Goal: Check status

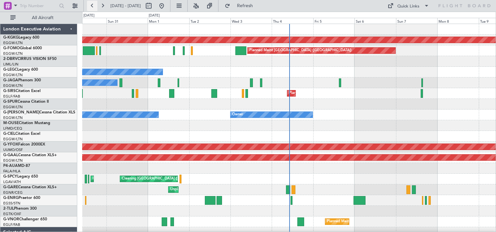
click at [91, 6] on button at bounding box center [92, 6] width 10 height 10
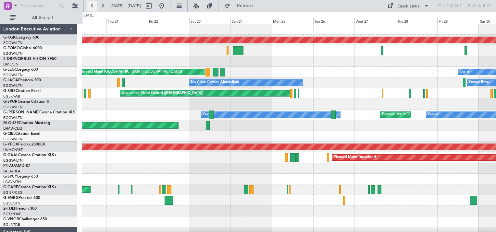
click at [91, 6] on button at bounding box center [92, 6] width 10 height 10
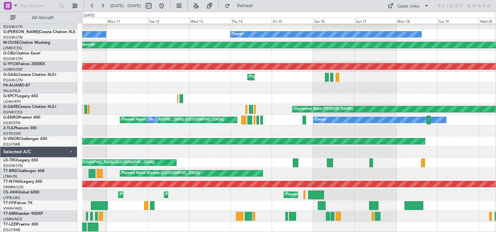
scroll to position [80, 0]
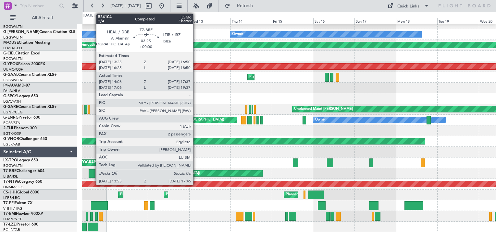
click at [93, 171] on div at bounding box center [92, 173] width 7 height 9
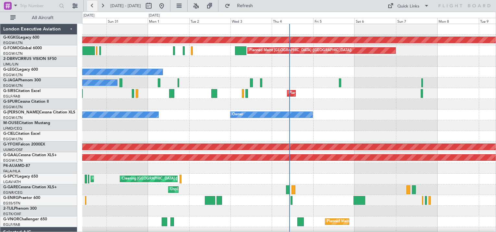
click at [92, 8] on button at bounding box center [92, 6] width 10 height 10
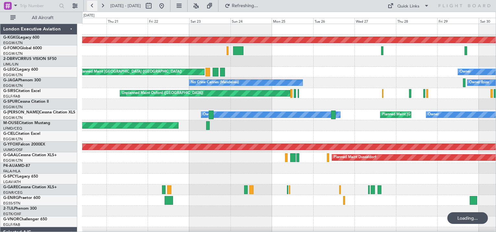
click at [92, 8] on button at bounding box center [92, 6] width 10 height 10
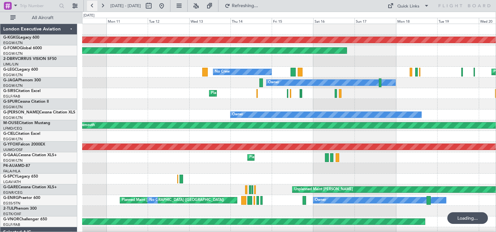
click at [92, 8] on button at bounding box center [92, 6] width 10 height 10
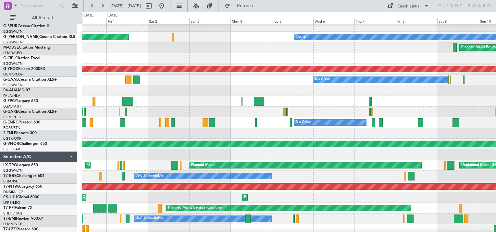
scroll to position [78, 0]
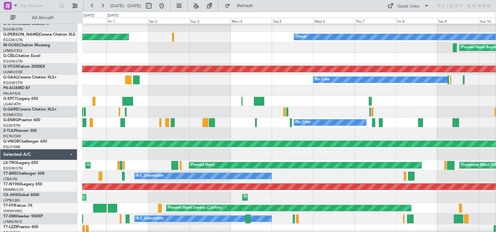
click at [420, 174] on div "A/C Unavailable Planned Maint [GEOGRAPHIC_DATA] ([GEOGRAPHIC_DATA])" at bounding box center [288, 176] width 413 height 11
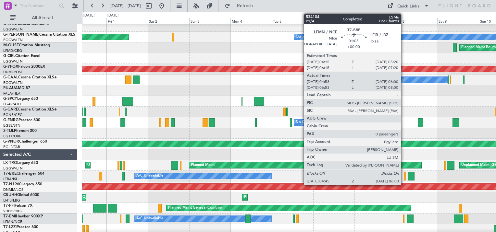
click at [404, 176] on div at bounding box center [405, 176] width 2 height 9
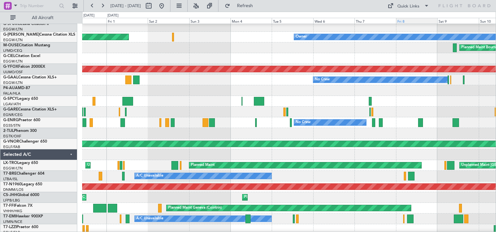
click at [416, 21] on div "Fri 8" at bounding box center [416, 21] width 41 height 6
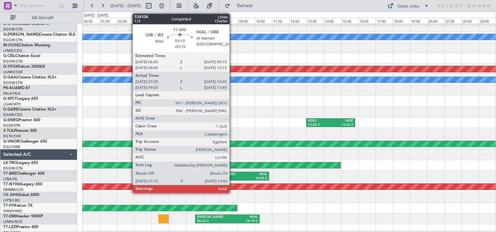
click at [232, 174] on div "[PERSON_NAME]" at bounding box center [223, 174] width 29 height 5
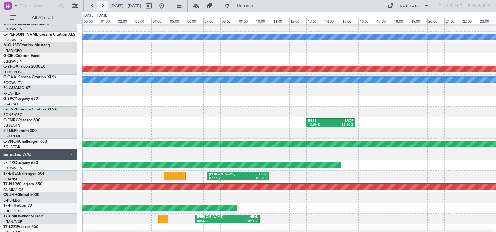
click at [104, 5] on button at bounding box center [102, 6] width 10 height 10
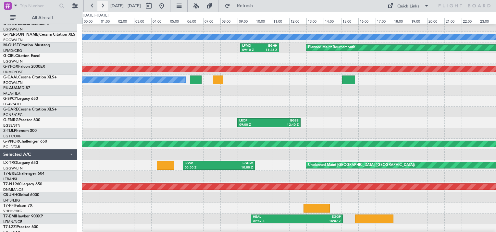
click at [104, 5] on button at bounding box center [102, 6] width 10 height 10
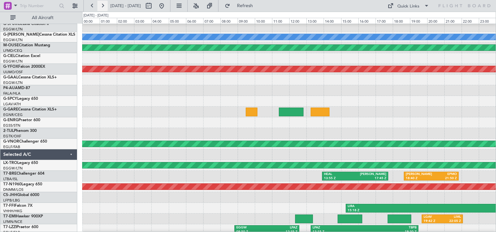
click at [104, 5] on button at bounding box center [102, 6] width 10 height 10
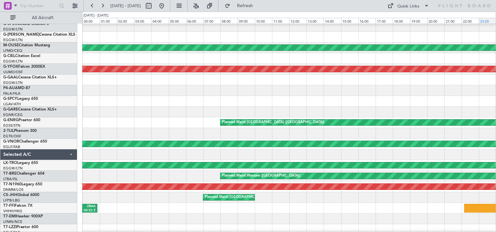
click at [495, 19] on div "23:00" at bounding box center [487, 21] width 17 height 6
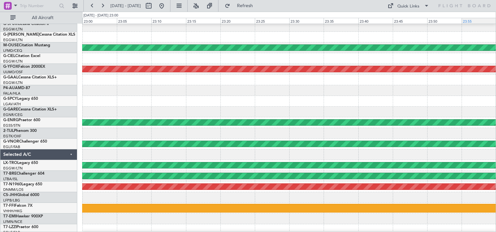
click at [495, 19] on div "23:55" at bounding box center [478, 21] width 34 height 6
click at [423, 5] on span at bounding box center [426, 6] width 8 height 8
